Goal: Task Accomplishment & Management: Manage account settings

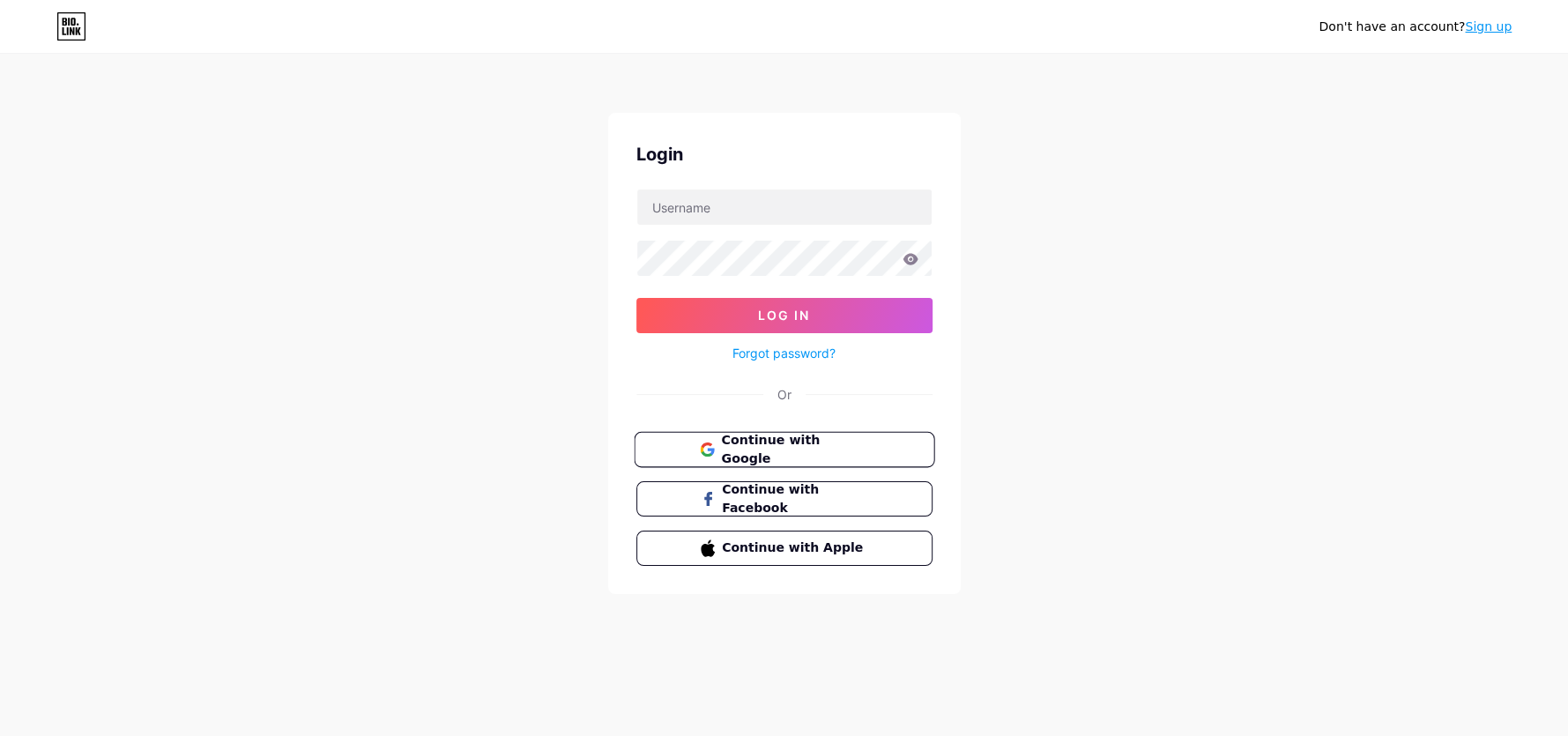
click at [839, 439] on span "Continue with Google" at bounding box center [795, 450] width 147 height 38
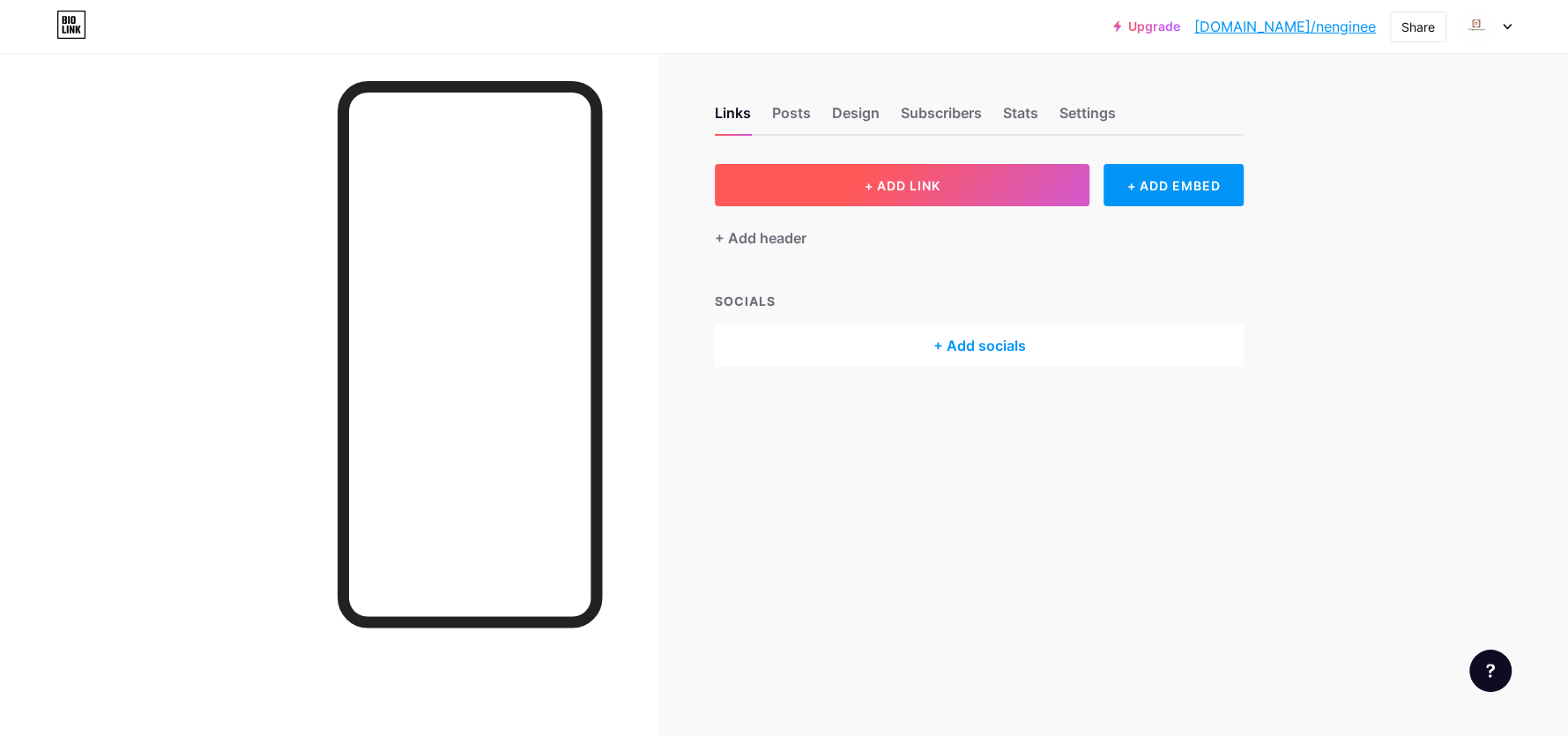
click at [960, 191] on button "+ ADD LINK" at bounding box center [902, 185] width 374 height 42
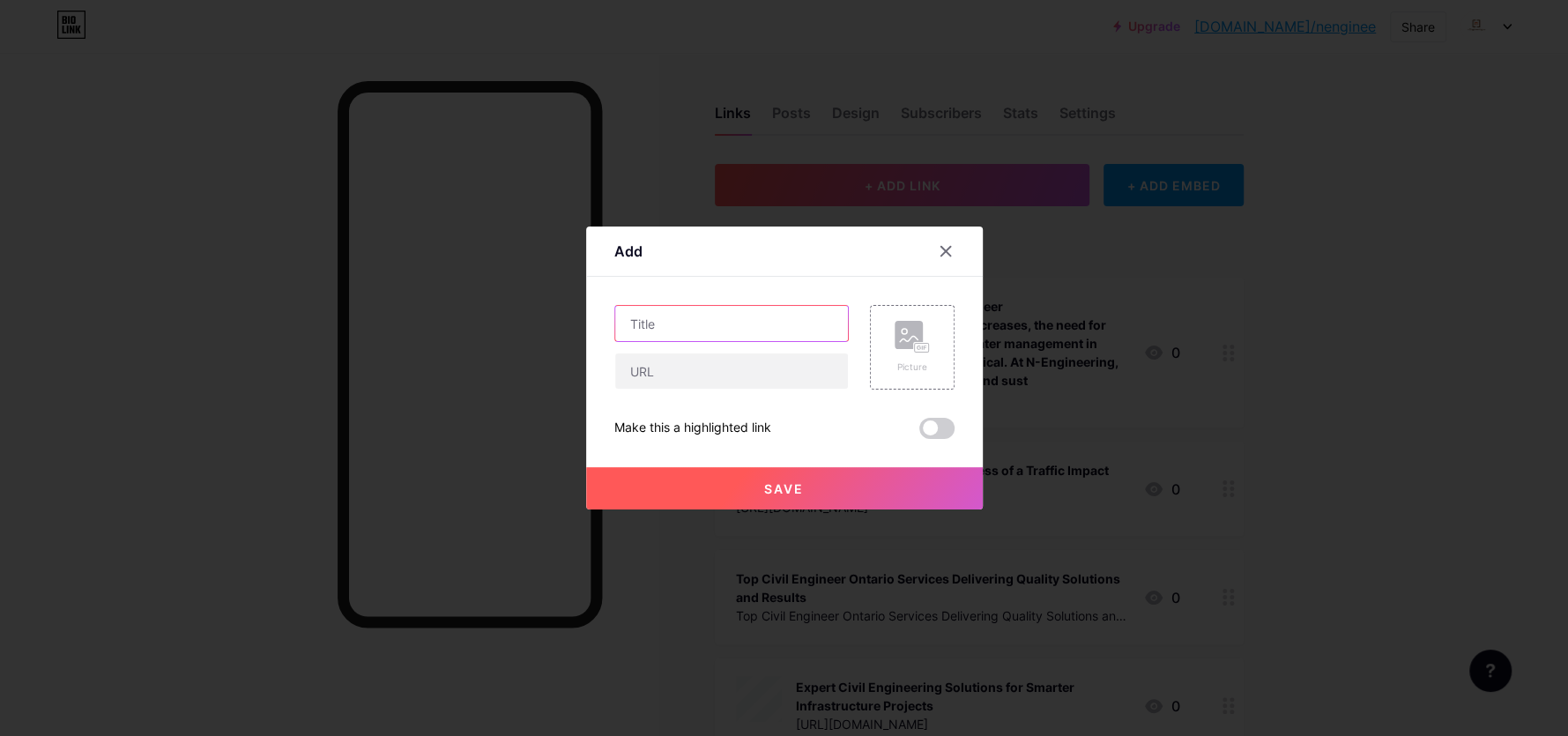
click at [716, 323] on input "text" at bounding box center [731, 323] width 233 height 35
paste input "https://stormwatermanagement.hashnode.dev/stormwater-management-report-ontario-…"
type input "https://stormwatermanagement.hashnode.dev/stormwater-management-report-ontario-…"
click at [689, 362] on input "text" at bounding box center [731, 370] width 233 height 35
paste input "https://stormwatermanagement.hashnode.dev/stormwater-management-report-ontario-…"
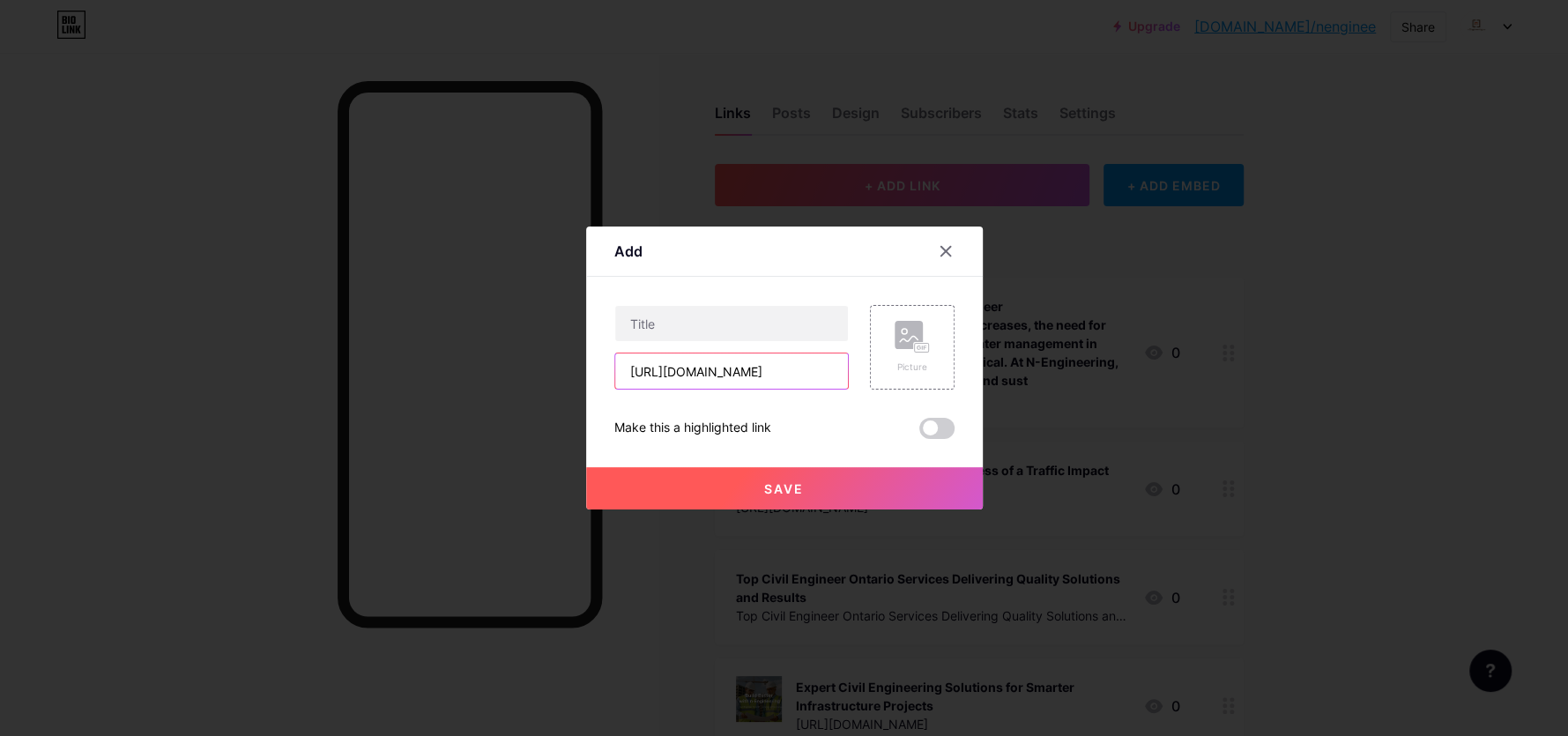
scroll to position [0, 424]
type input "https://stormwatermanagement.hashnode.dev/stormwater-management-report-ontario-…"
click at [704, 326] on input "text" at bounding box center [731, 323] width 233 height 35
paste input "Professional Stormwater Management Report Services"
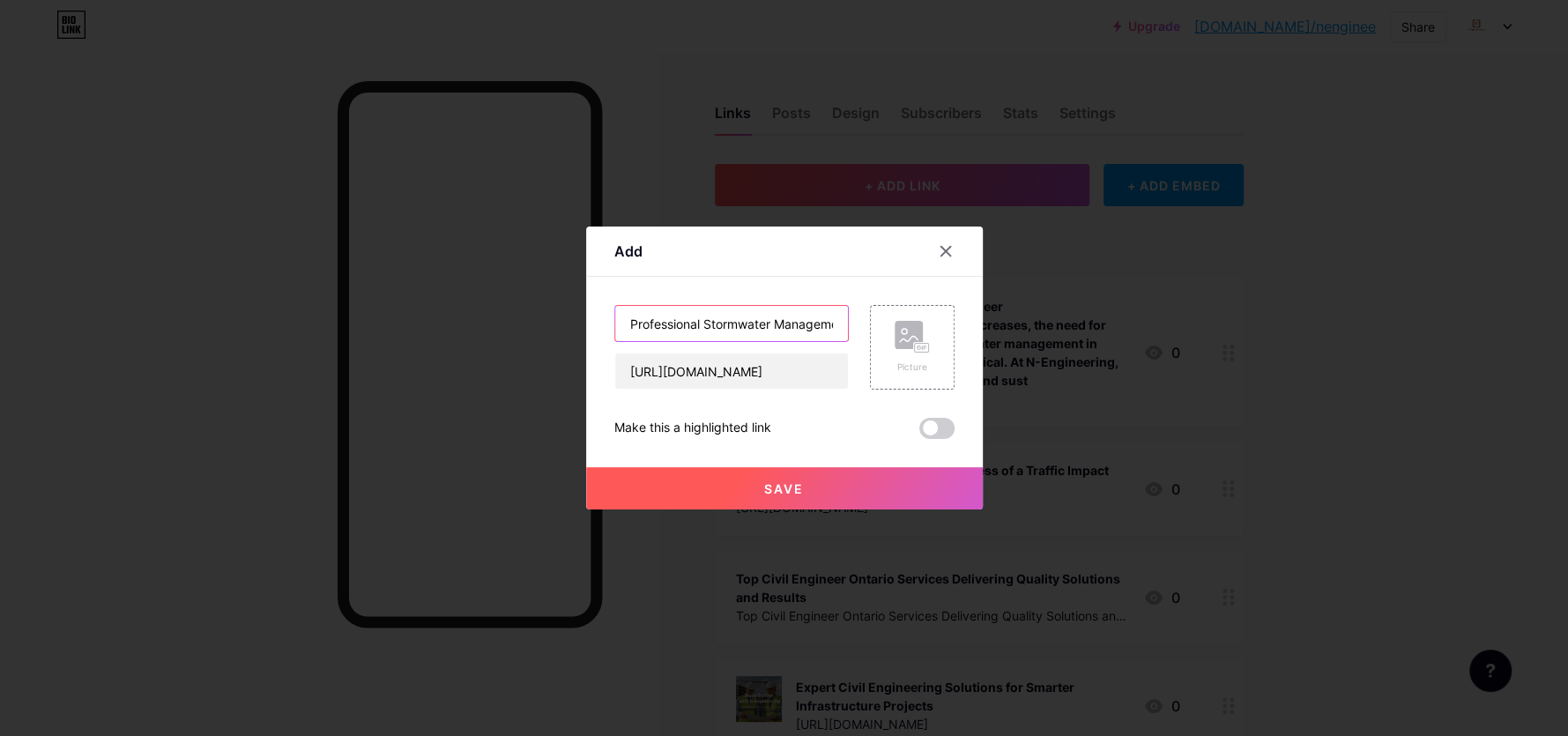
scroll to position [0, 116]
type input "Professional Stormwater Management Report Services"
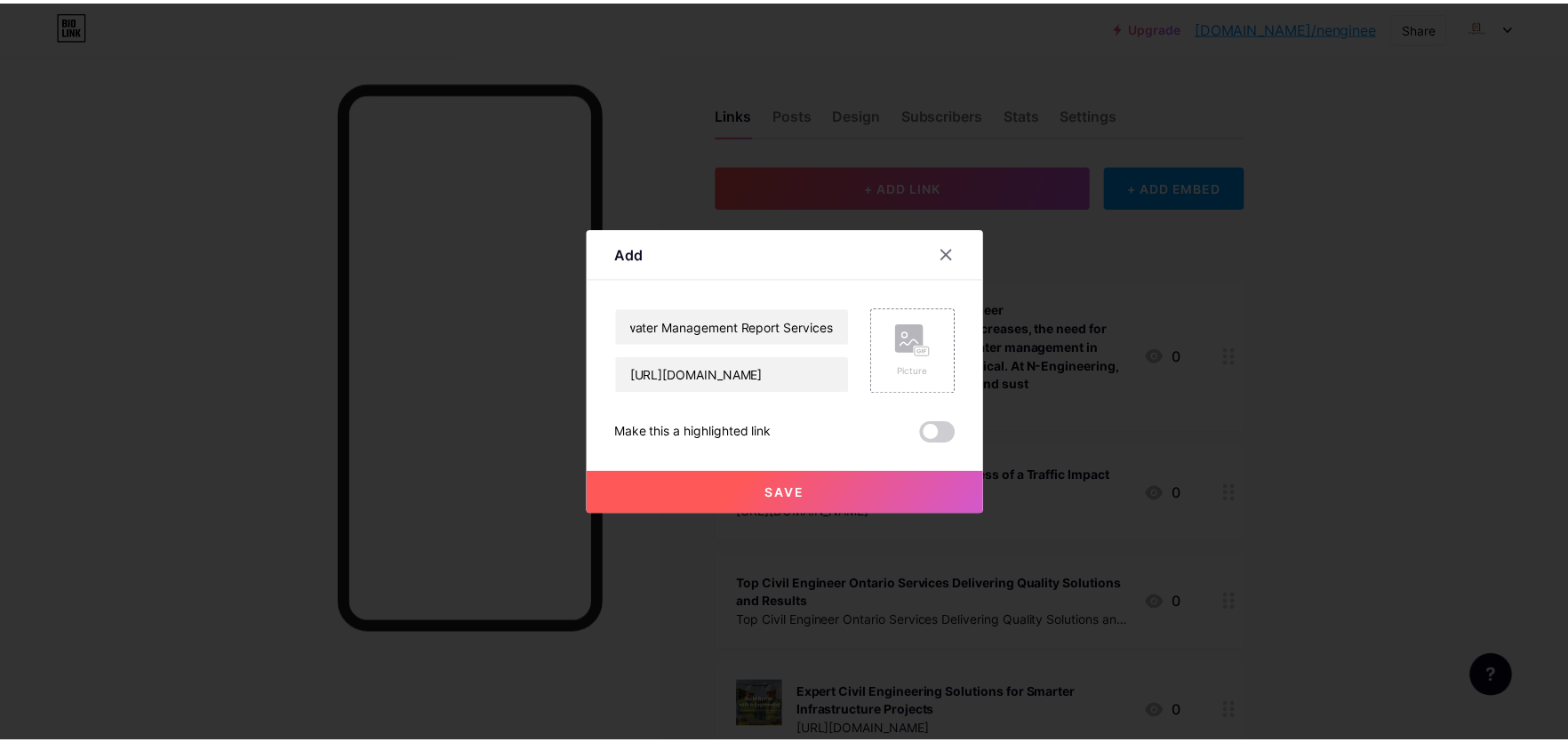
scroll to position [0, 0]
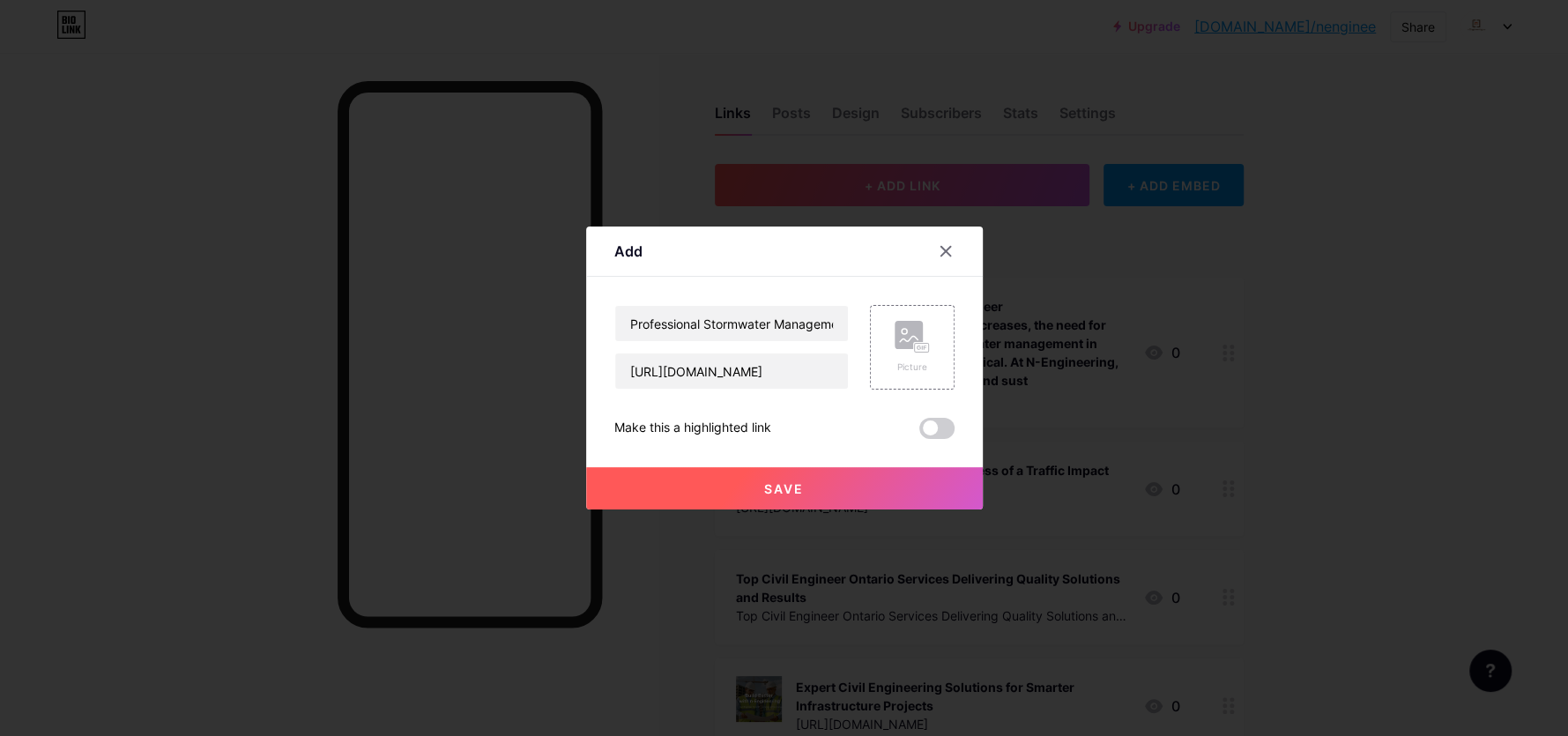
click at [806, 485] on button "Save" at bounding box center [785, 488] width 397 height 42
